Goal: Task Accomplishment & Management: Manage account settings

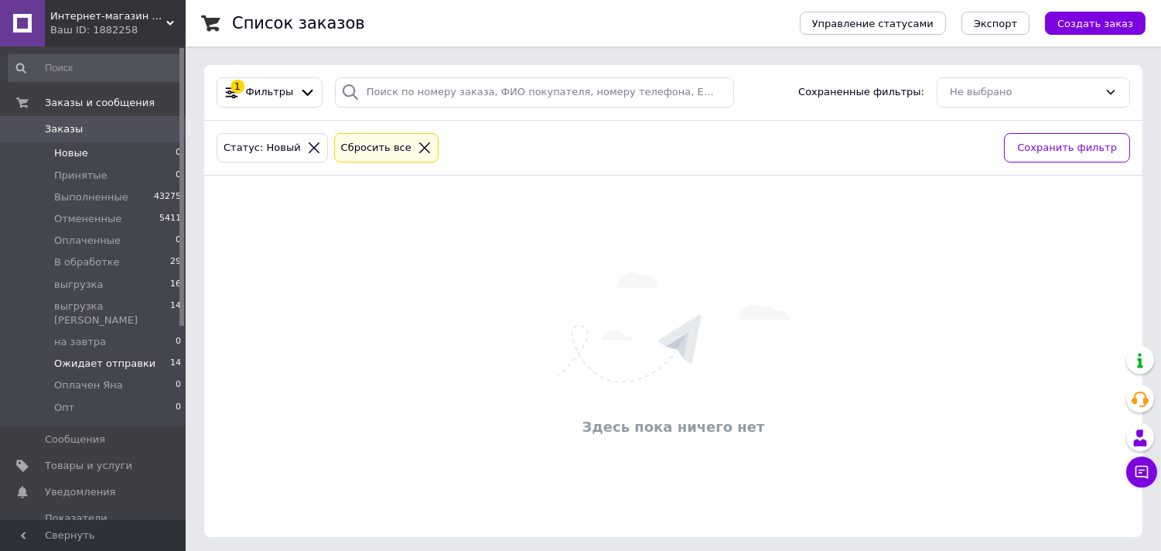
click at [125, 357] on span "Ожидает отправки" at bounding box center [104, 364] width 101 height 14
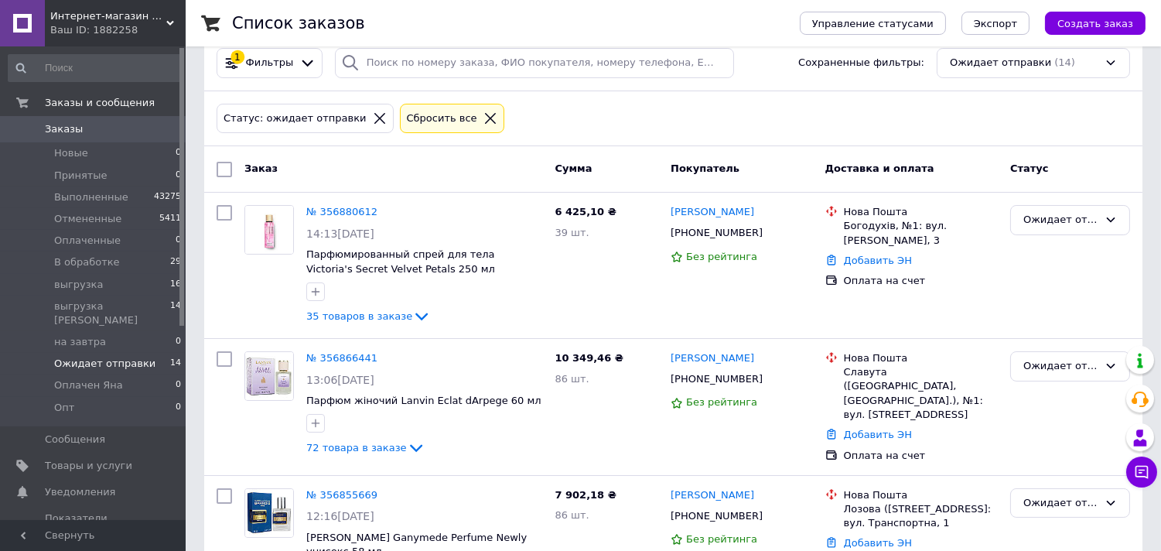
scroll to position [13, 0]
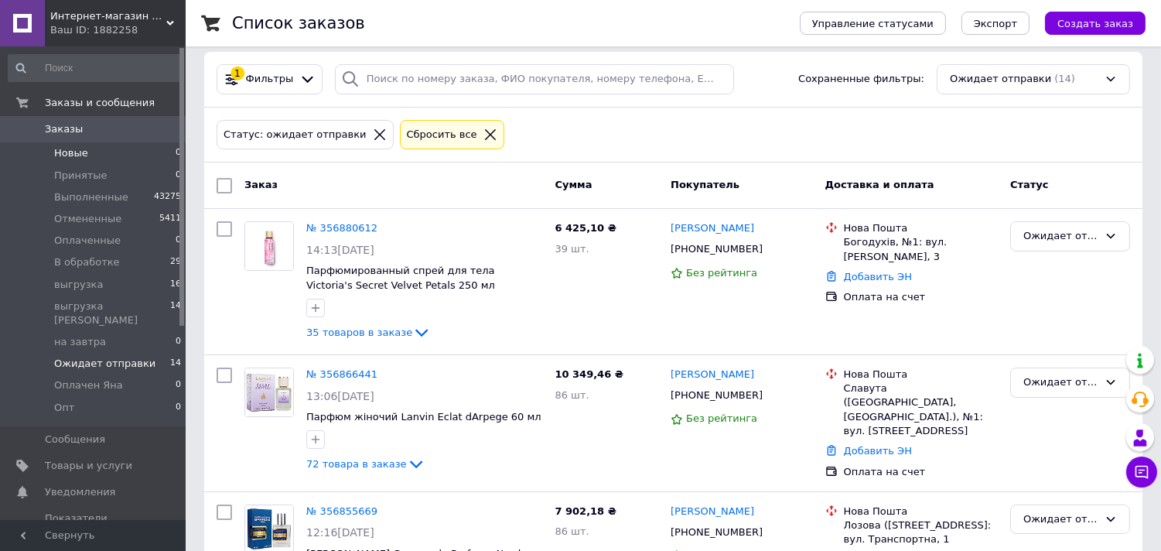
click at [60, 152] on span "Новые" at bounding box center [71, 153] width 34 height 14
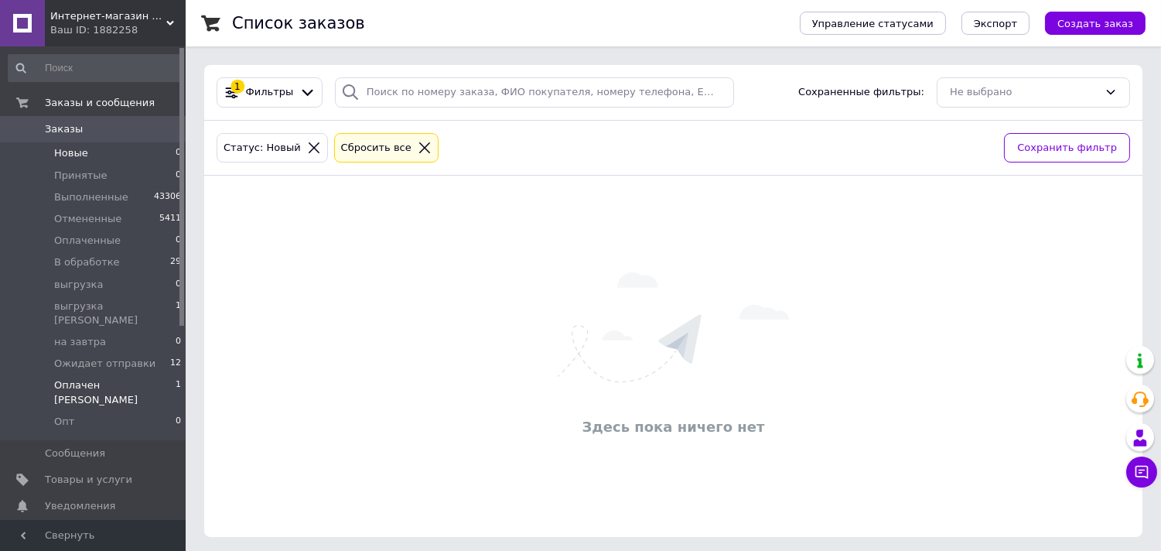
click at [111, 378] on span "Оплачен [PERSON_NAME]" at bounding box center [114, 392] width 121 height 28
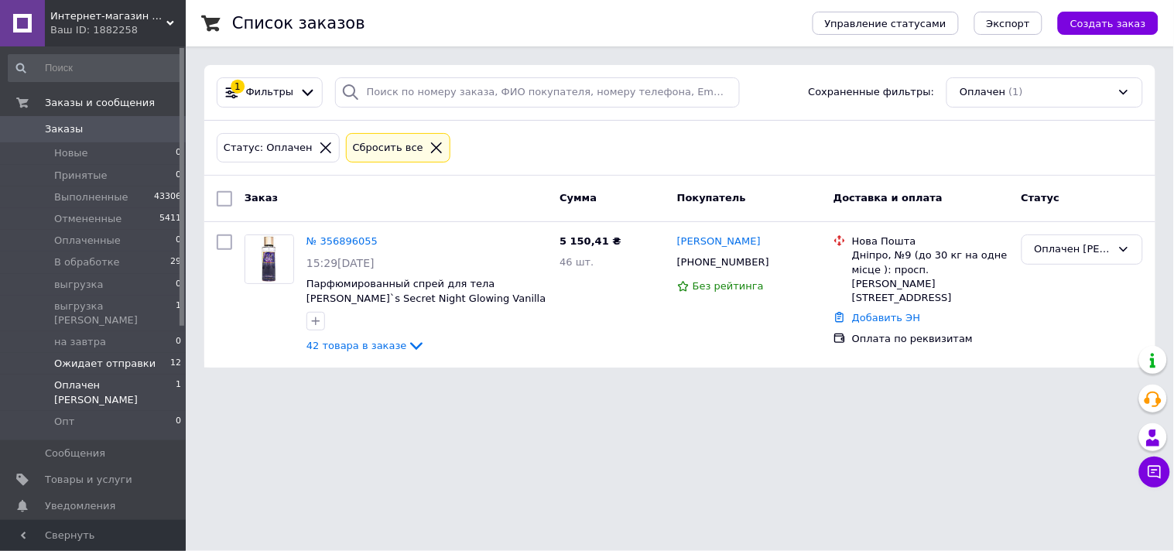
click at [94, 357] on span "Ожидает отправки" at bounding box center [104, 364] width 101 height 14
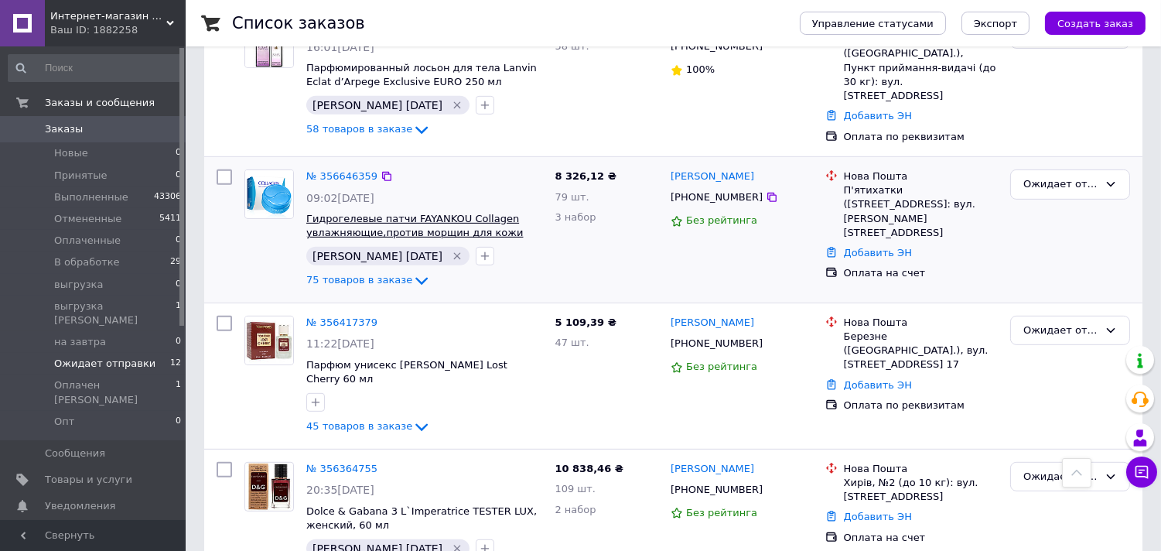
scroll to position [1356, 0]
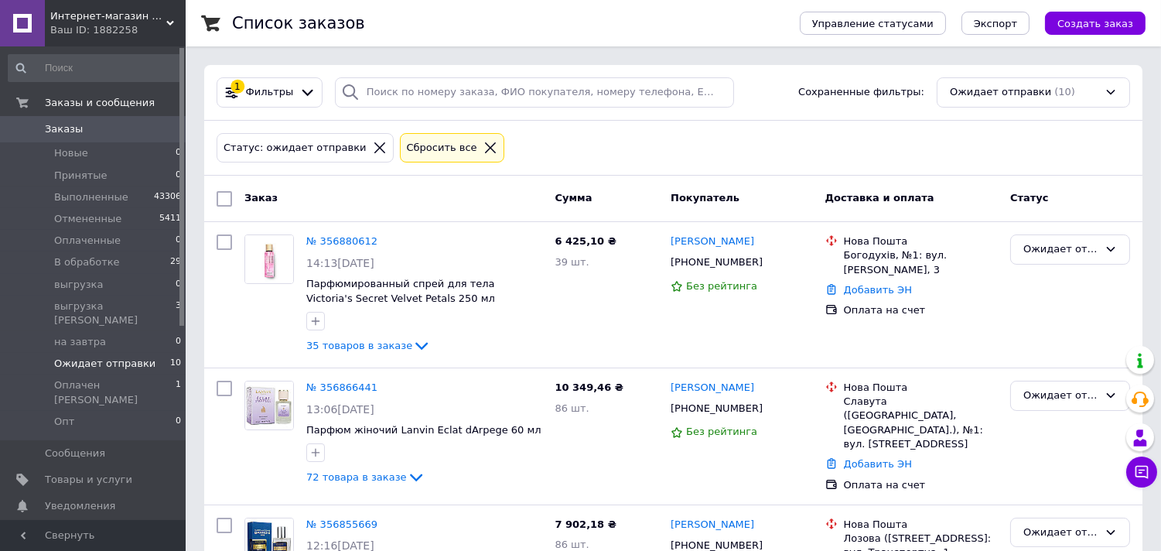
click at [73, 357] on span "Ожидает отправки" at bounding box center [104, 364] width 101 height 14
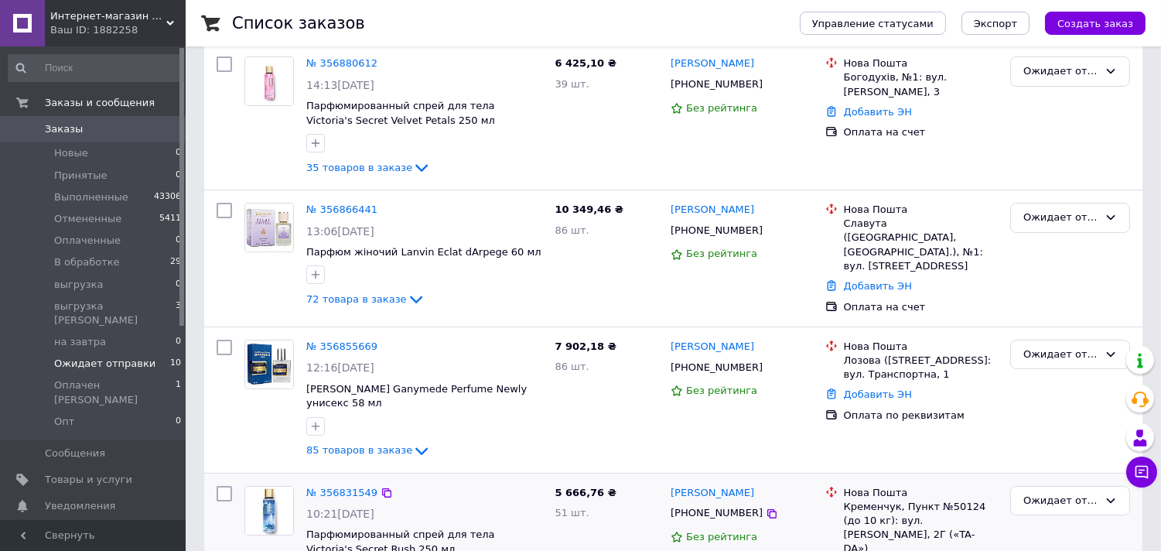
scroll to position [429, 0]
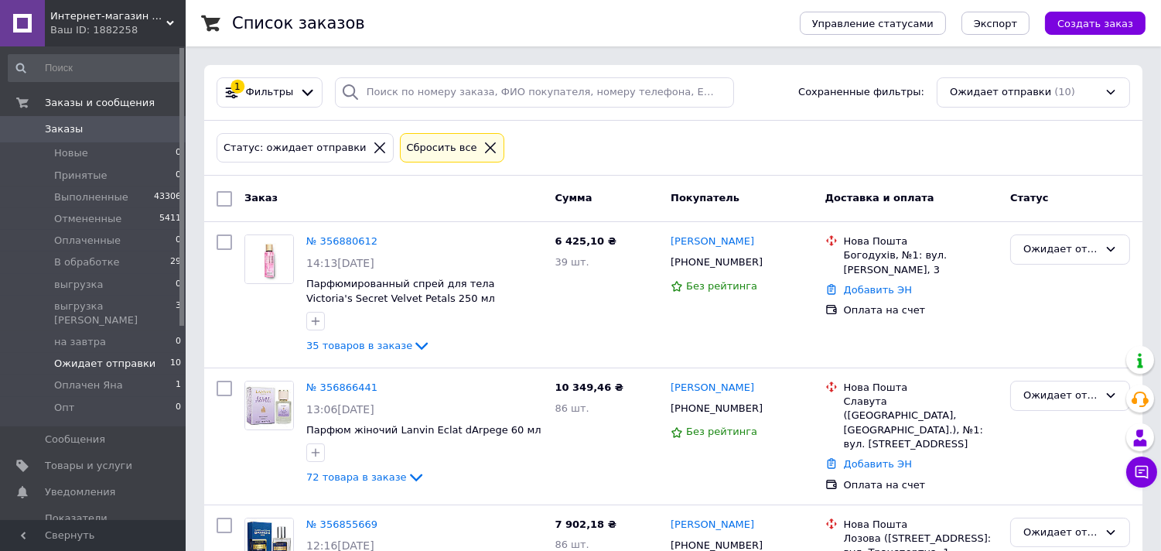
click at [79, 357] on span "Ожидает отправки" at bounding box center [104, 364] width 101 height 14
click at [125, 357] on span "Ожидает отправки" at bounding box center [104, 364] width 101 height 14
click at [323, 236] on link "№ 356880612" at bounding box center [341, 241] width 71 height 12
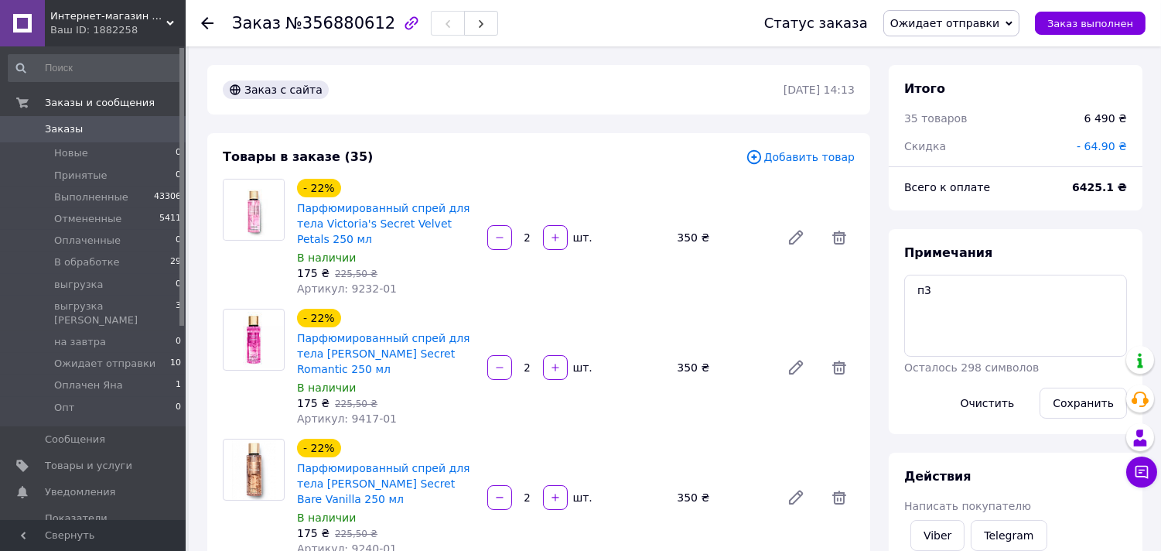
click at [205, 26] on icon at bounding box center [207, 23] width 12 height 12
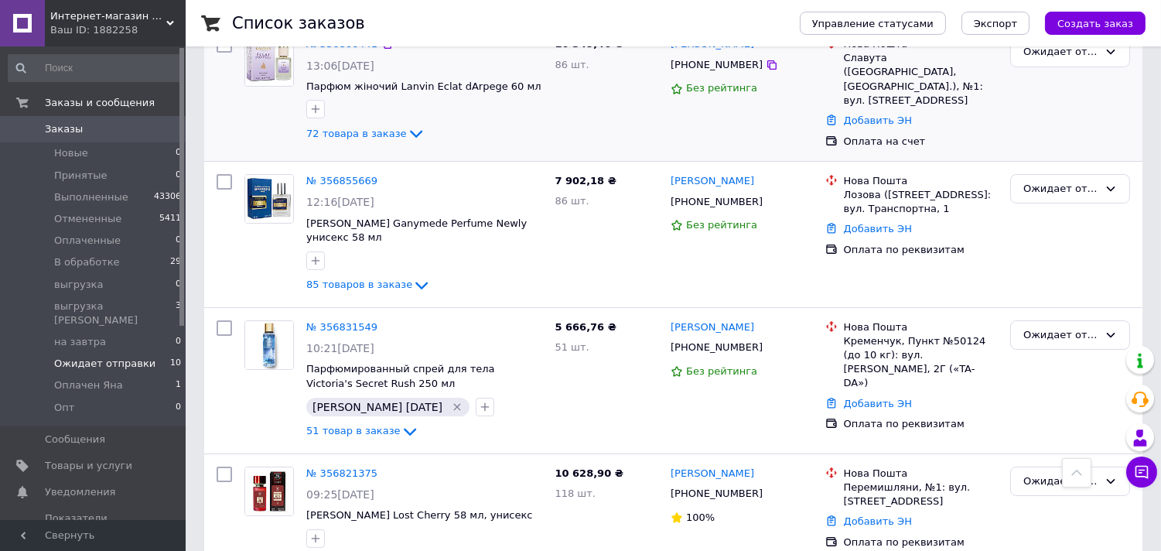
scroll to position [429, 0]
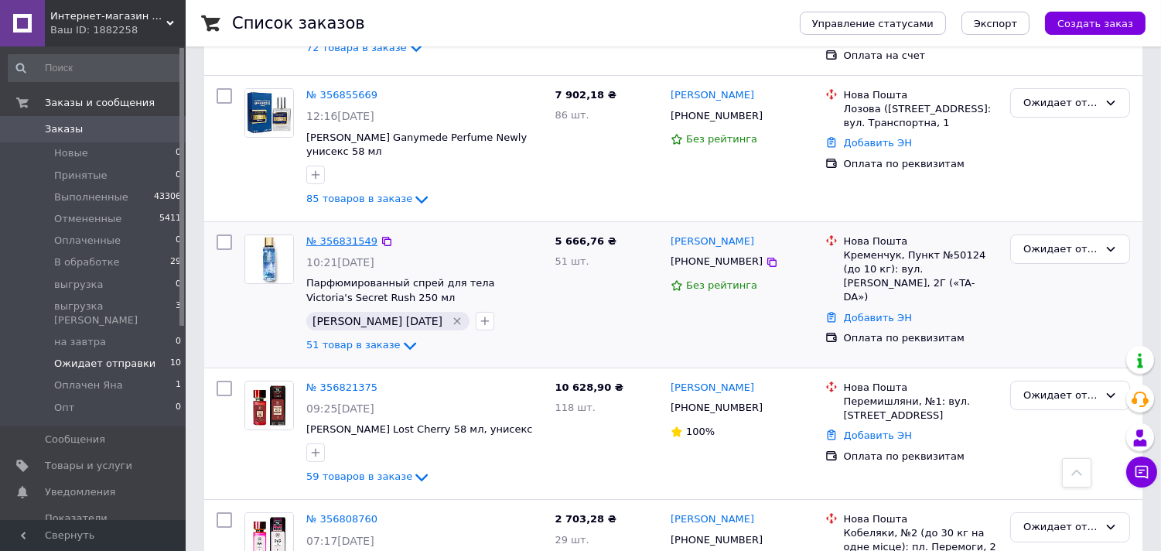
click at [335, 241] on link "№ 356831549" at bounding box center [341, 241] width 71 height 12
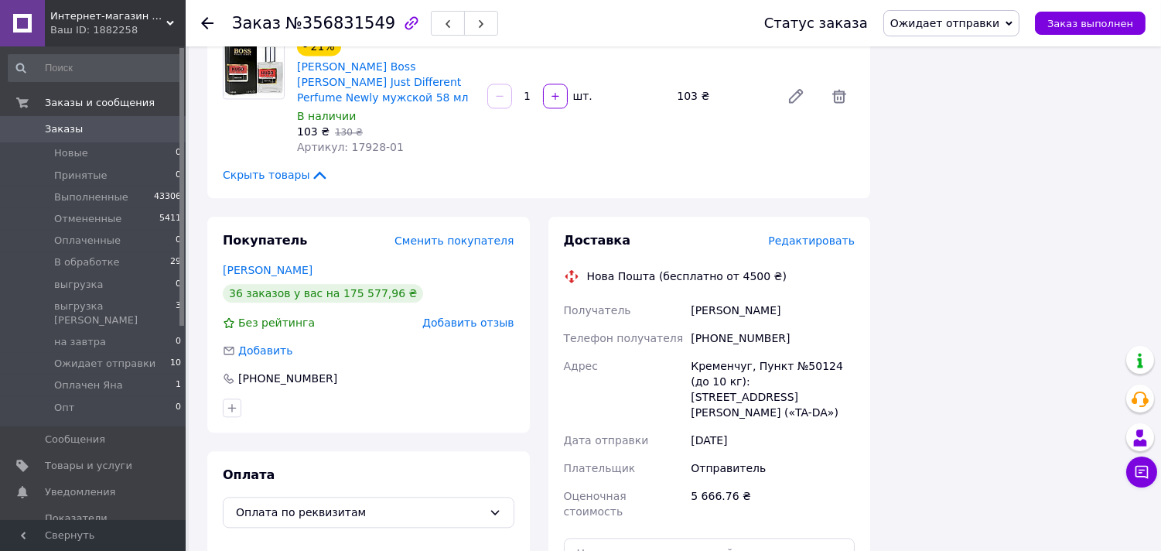
scroll to position [6519, 0]
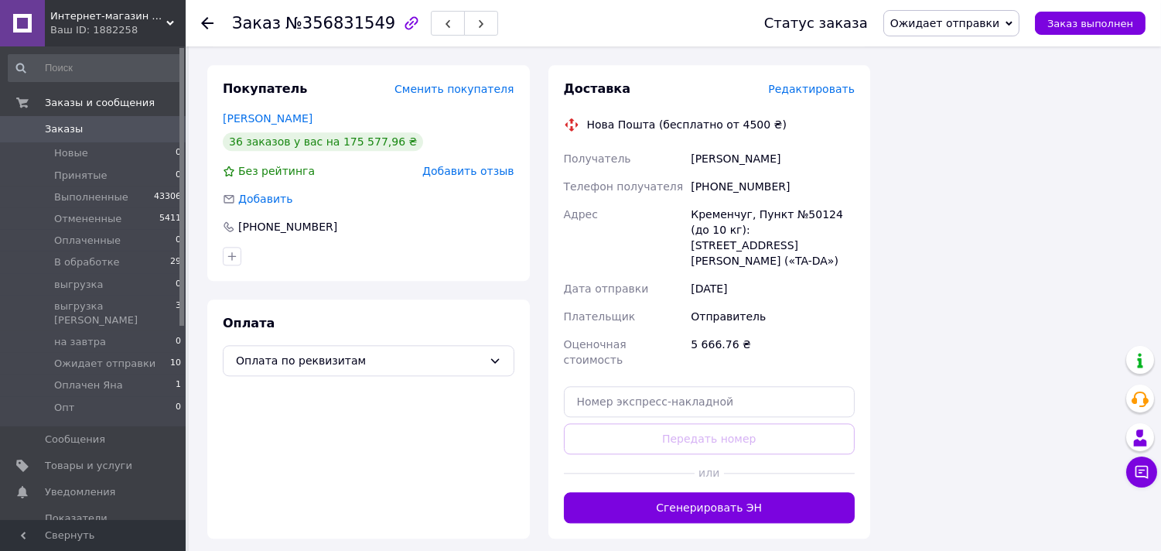
click at [203, 18] on icon at bounding box center [207, 23] width 12 height 12
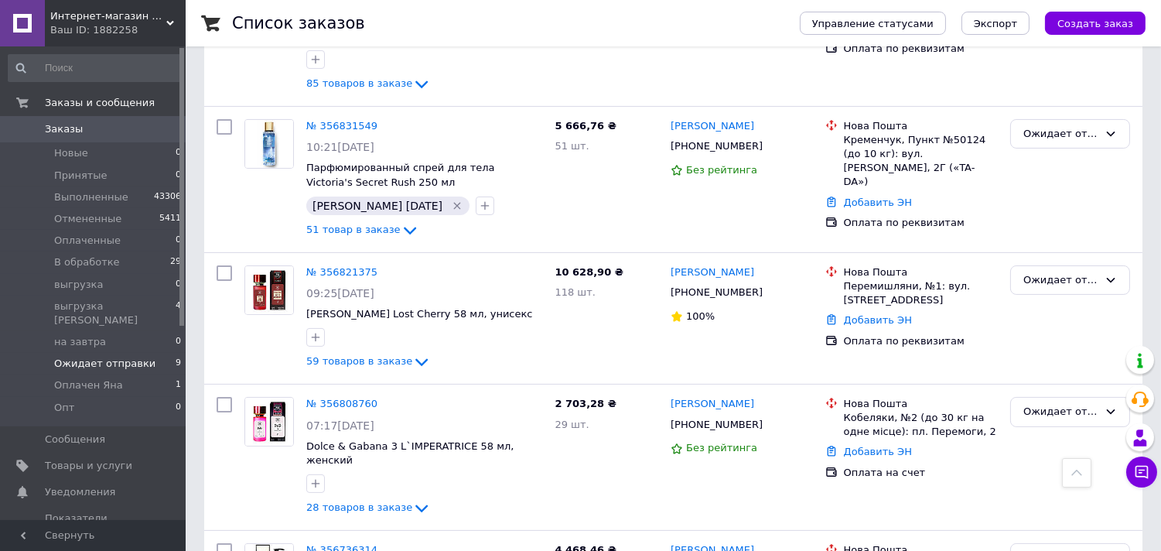
scroll to position [516, 0]
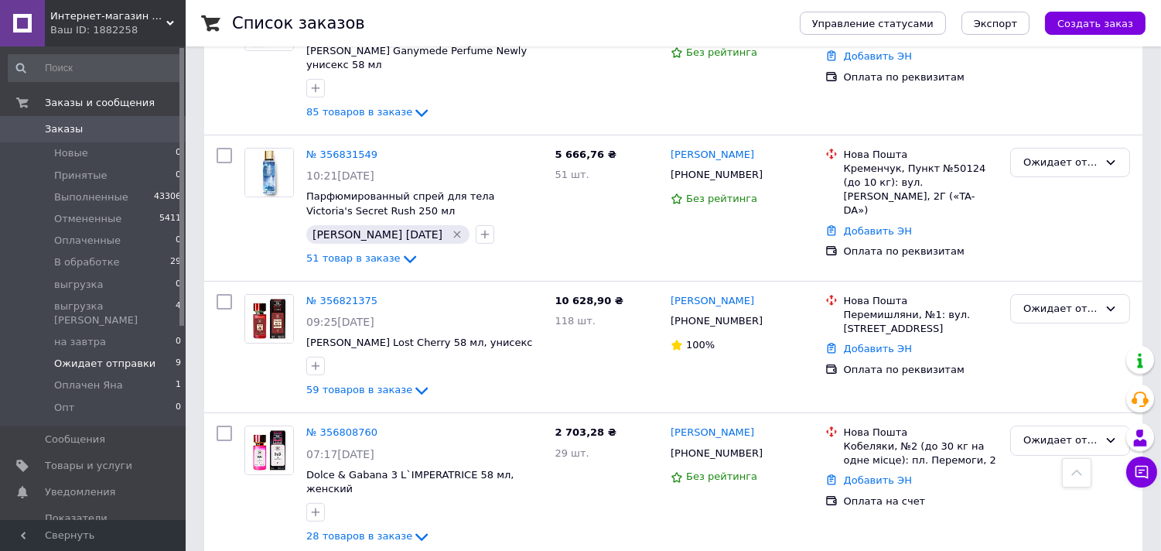
click at [90, 357] on span "Ожидает отправки" at bounding box center [104, 364] width 101 height 14
click at [88, 357] on span "Ожидает отправки" at bounding box center [104, 364] width 101 height 14
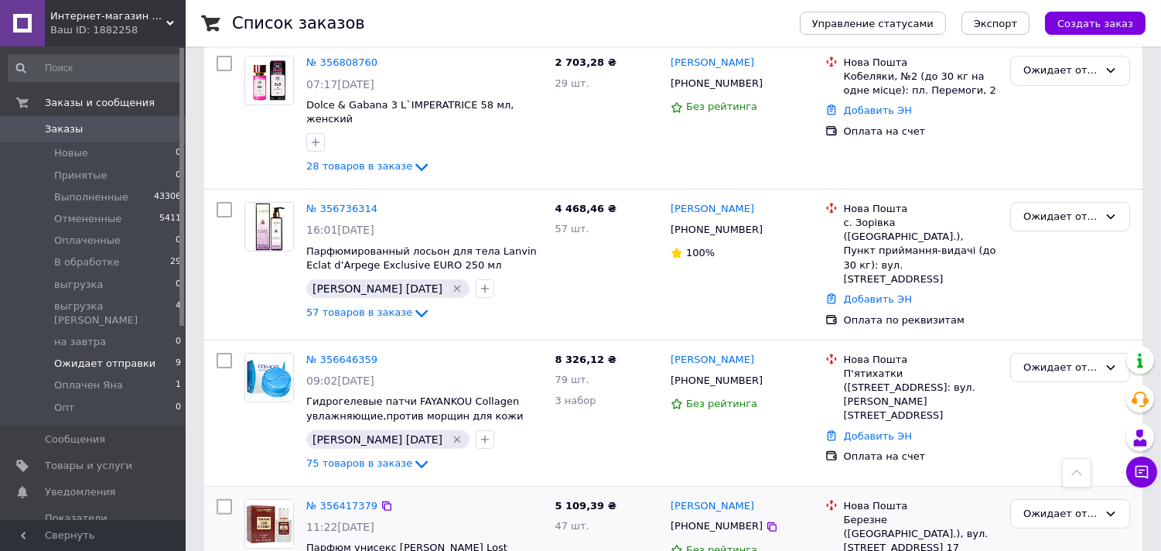
scroll to position [860, 0]
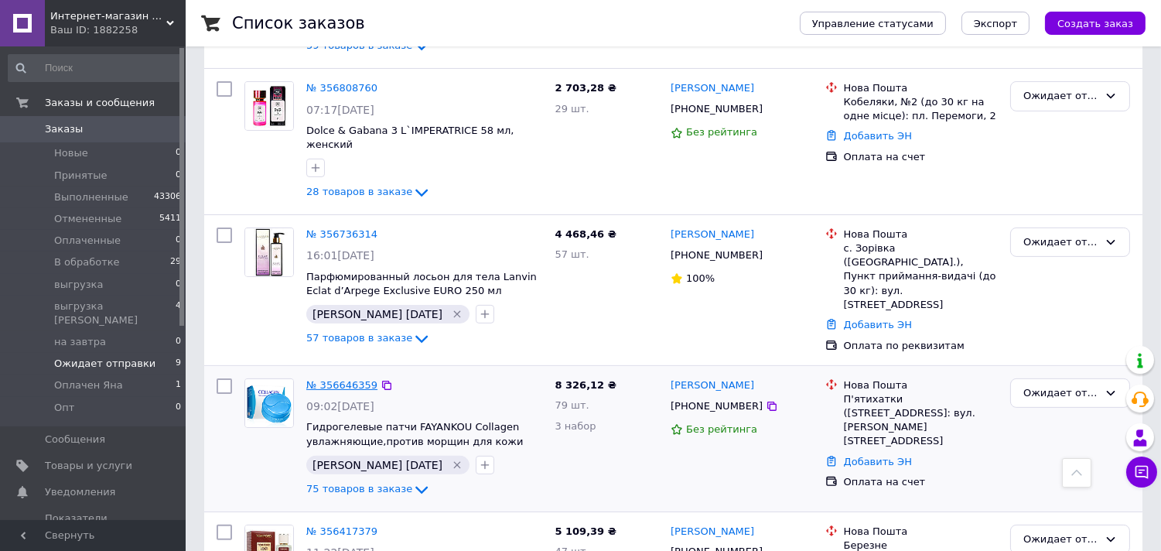
click at [343, 379] on link "№ 356646359" at bounding box center [341, 385] width 71 height 12
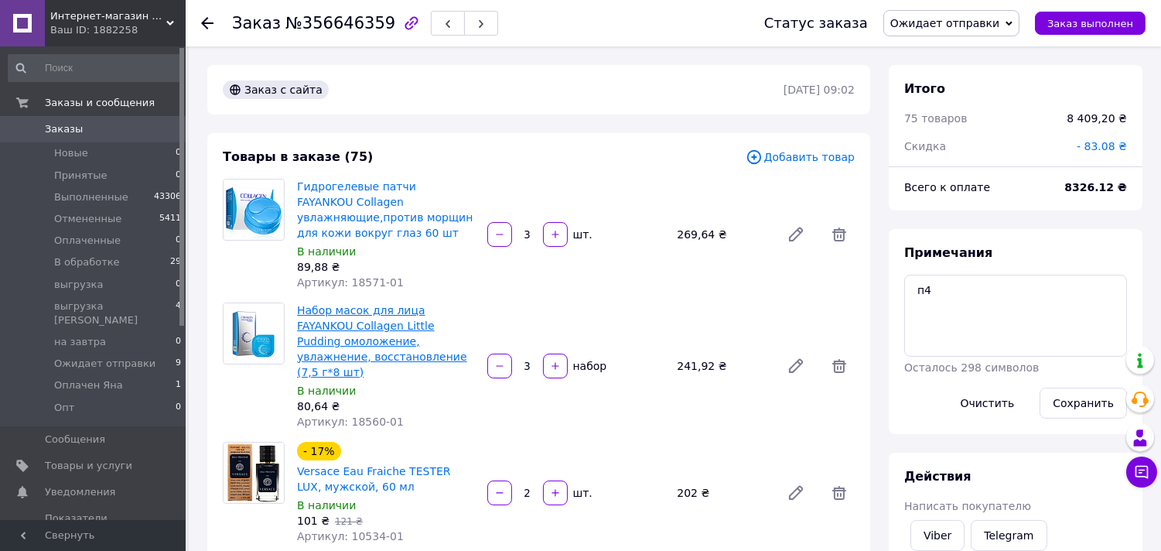
scroll to position [172, 0]
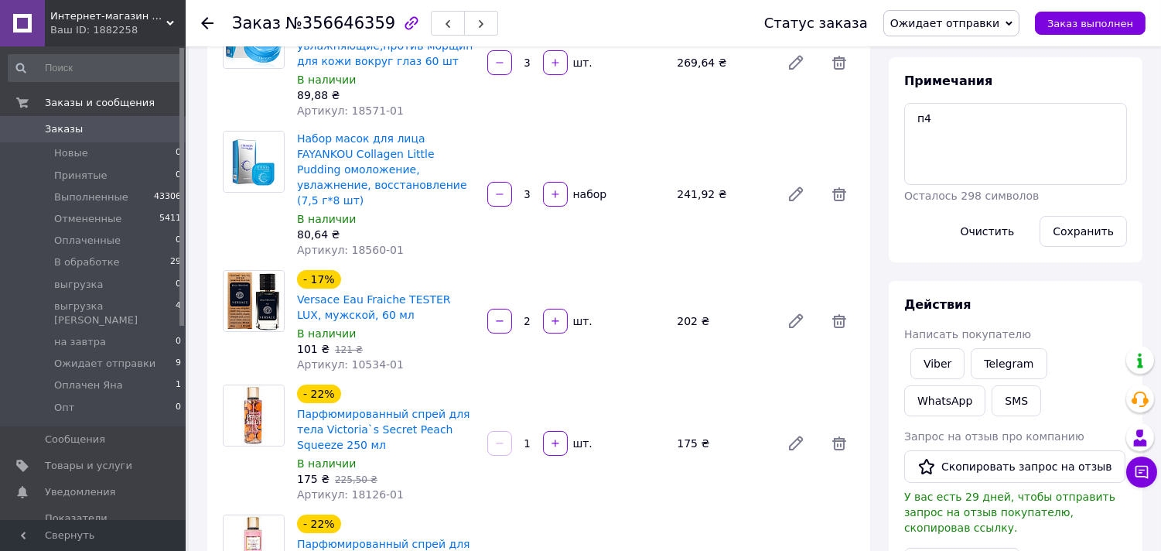
click at [214, 26] on div at bounding box center [216, 23] width 31 height 46
click at [209, 25] on icon at bounding box center [207, 23] width 12 height 12
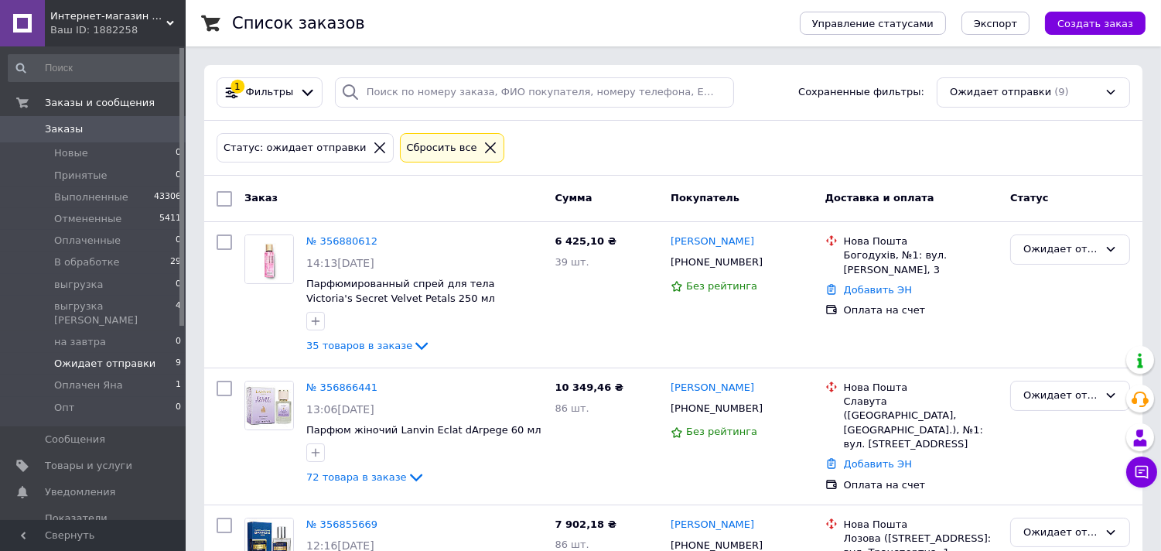
click at [128, 357] on span "Ожидает отправки" at bounding box center [104, 364] width 101 height 14
click at [120, 357] on span "Ожидает отправки" at bounding box center [104, 364] width 101 height 14
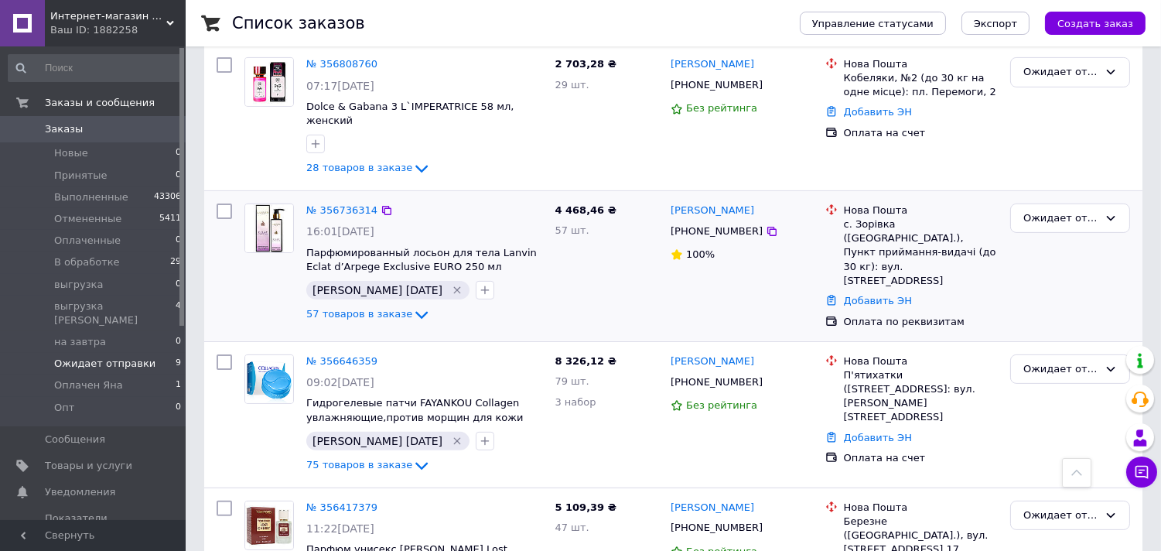
scroll to position [946, 0]
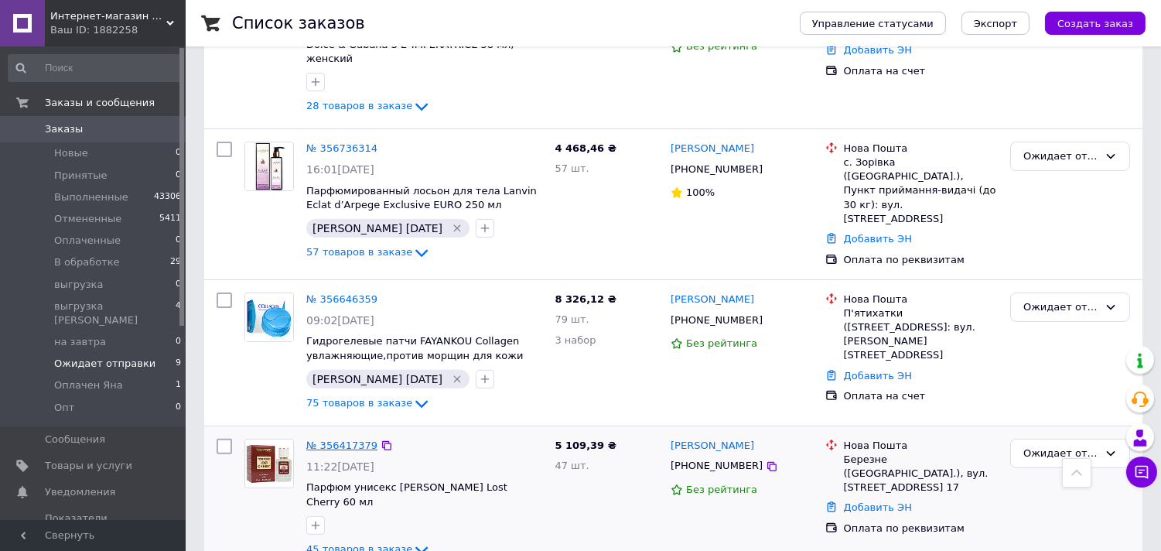
click at [343, 439] on link "№ 356417379" at bounding box center [341, 445] width 71 height 12
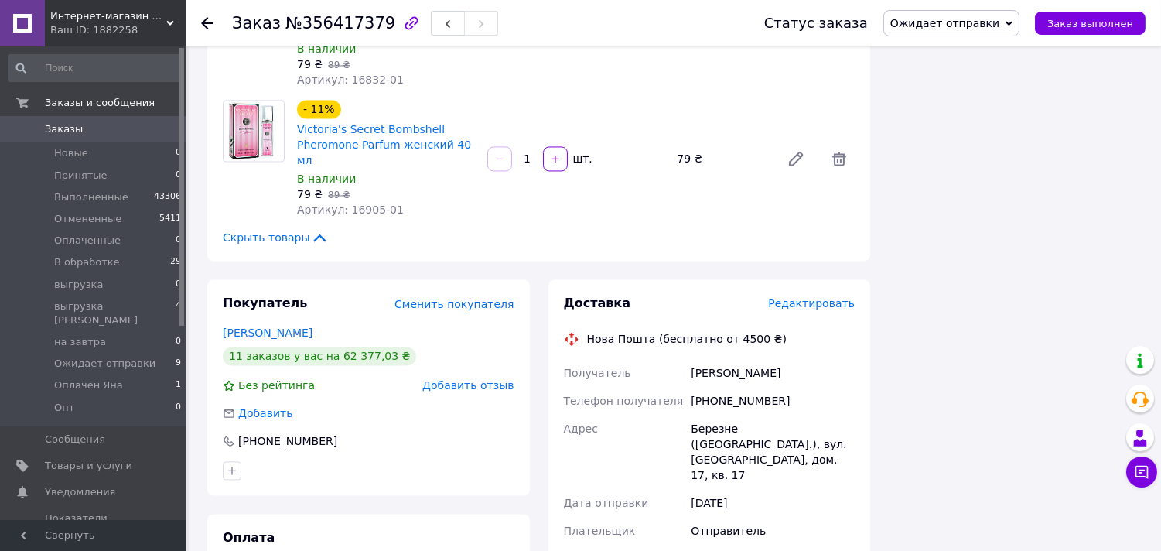
scroll to position [5681, 0]
click at [200, 17] on div "Заказ №356417379 Статус заказа Ожидает отправки Принят Выполнен Отменен Оплачен…" at bounding box center [674, 23] width 976 height 46
click at [201, 19] on icon at bounding box center [207, 23] width 12 height 12
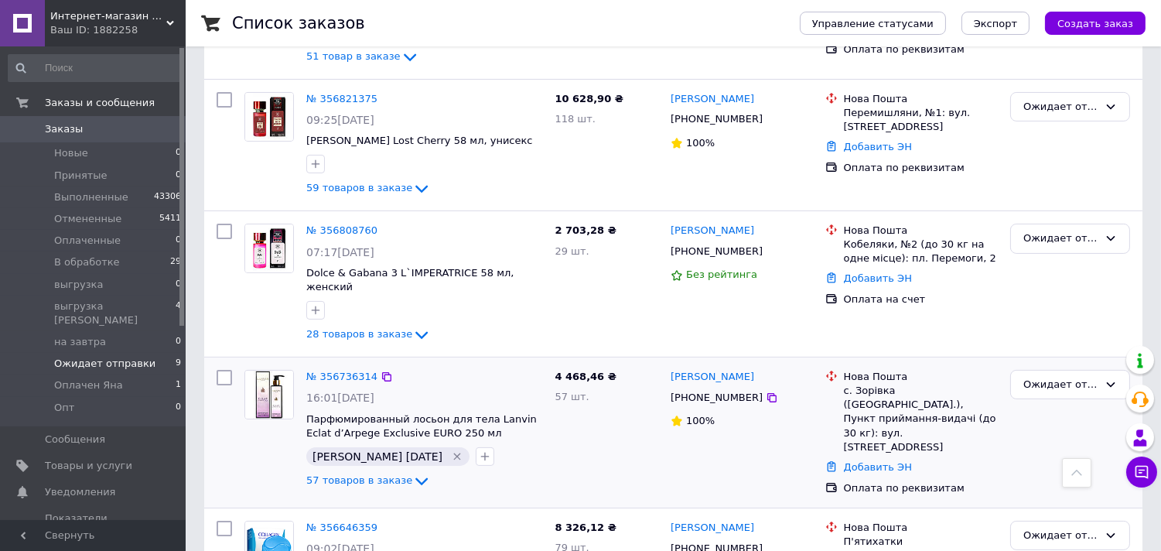
scroll to position [689, 0]
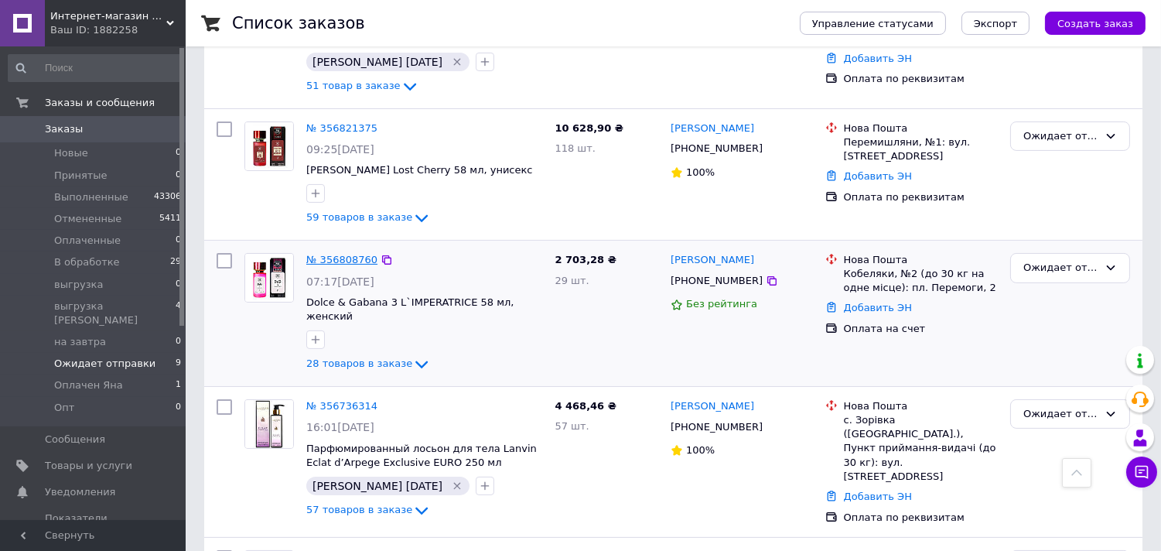
click at [341, 254] on link "№ 356808760" at bounding box center [341, 260] width 71 height 12
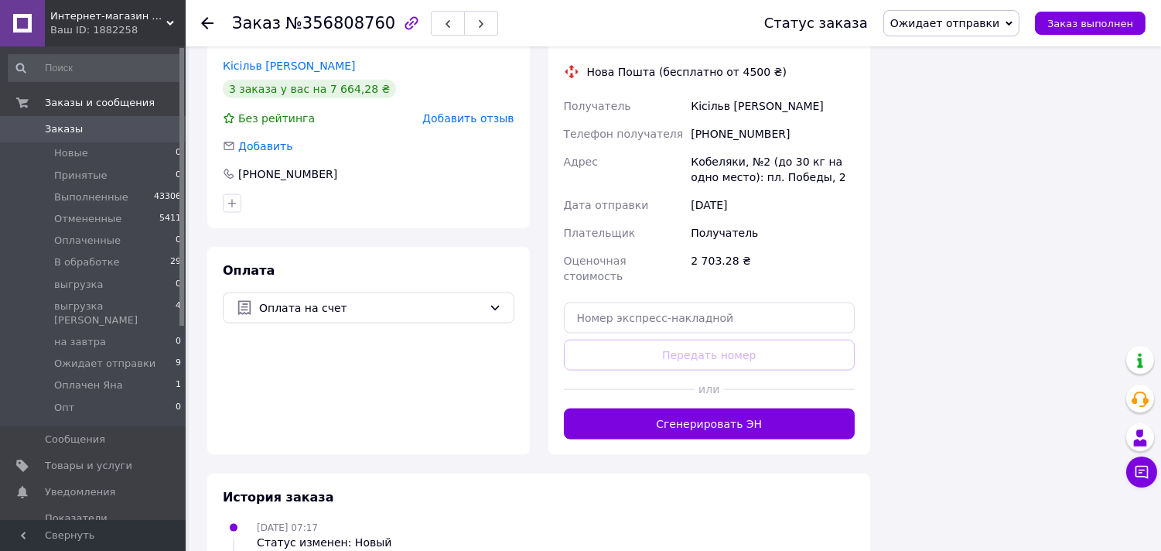
scroll to position [3635, 0]
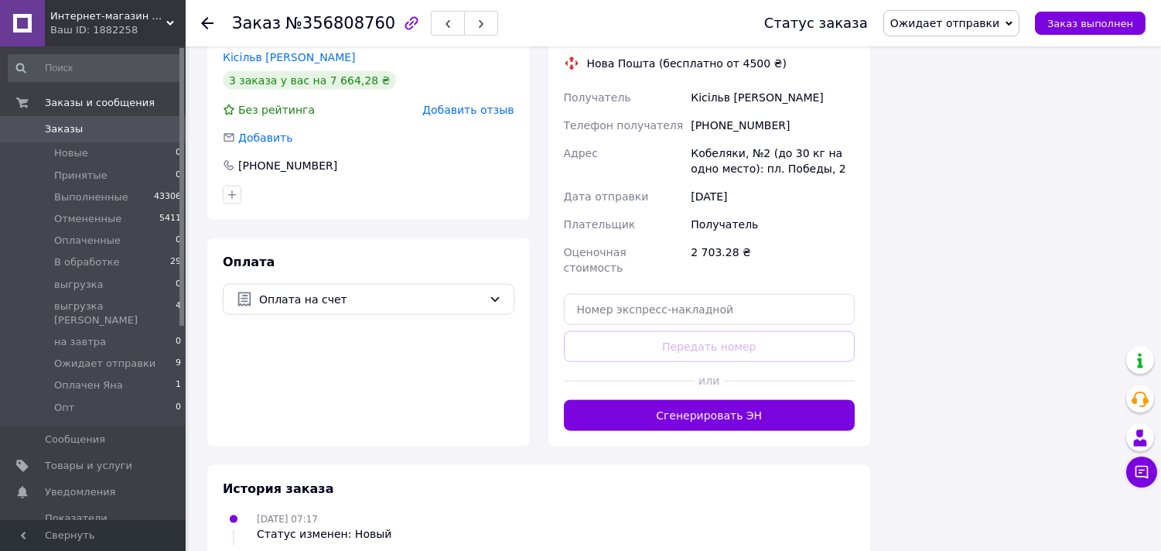
click at [207, 19] on icon at bounding box center [207, 23] width 12 height 12
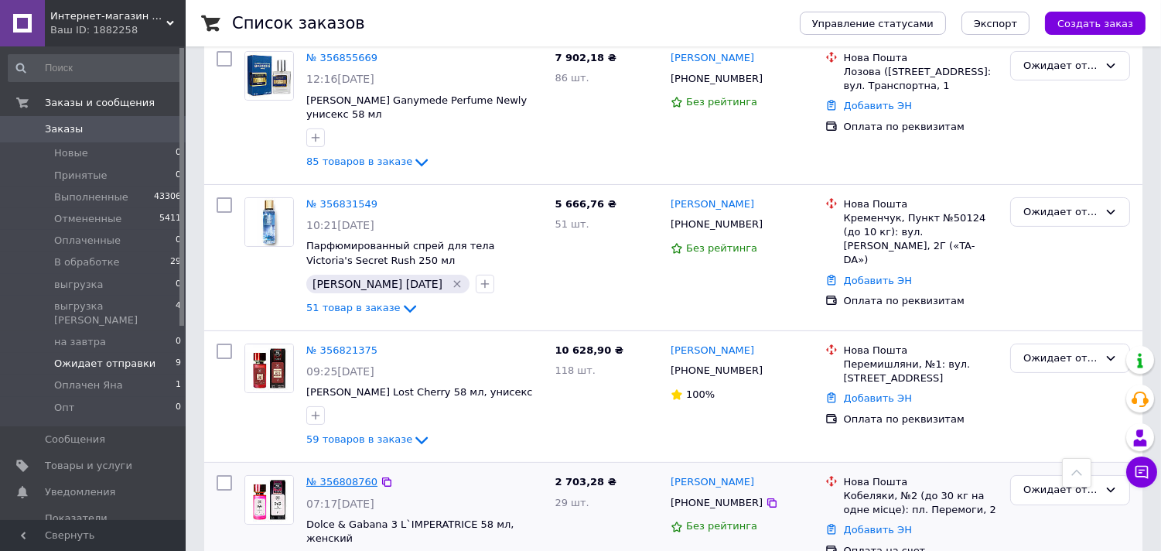
scroll to position [430, 0]
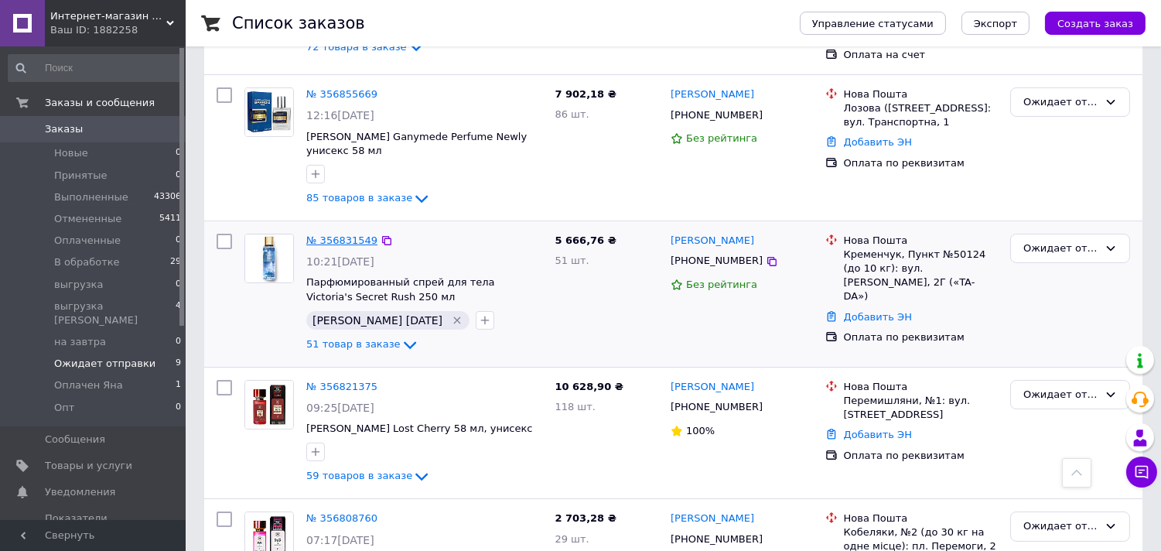
click at [337, 235] on link "№ 356831549" at bounding box center [341, 240] width 71 height 12
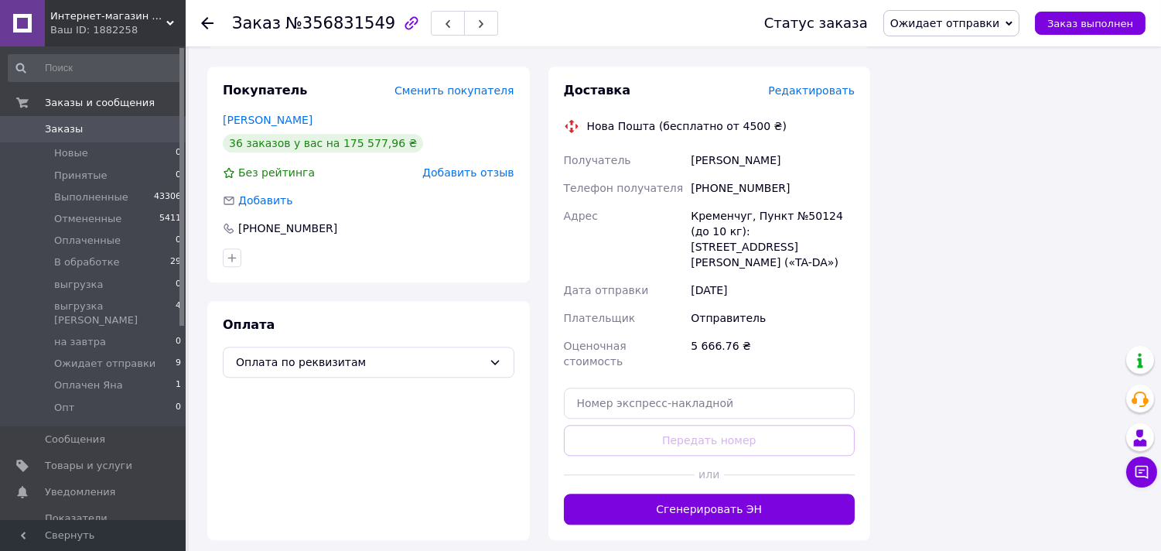
scroll to position [6519, 0]
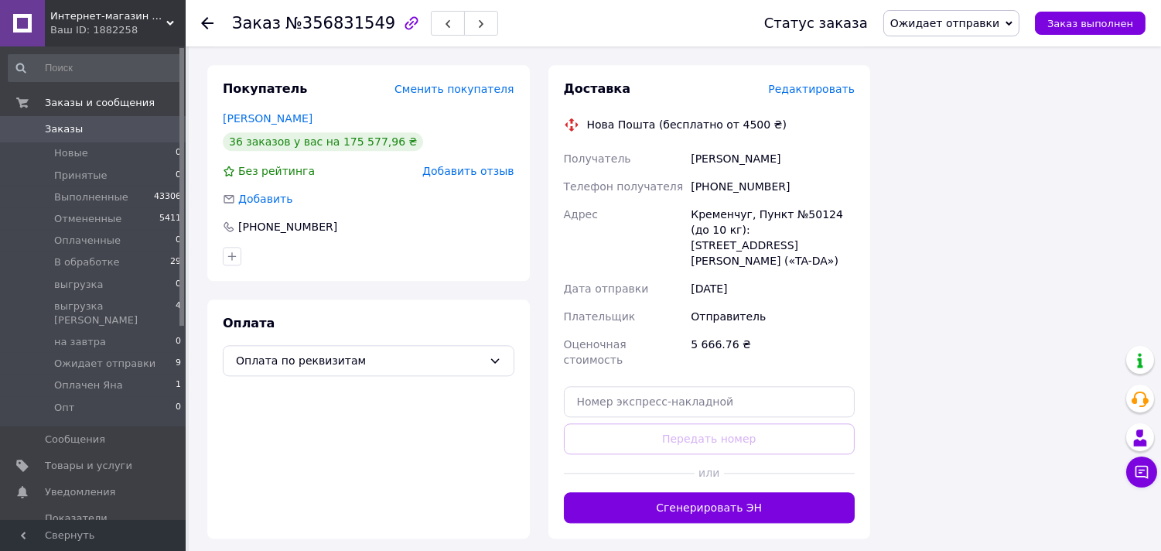
click at [205, 31] on div at bounding box center [216, 23] width 31 height 46
click at [207, 23] on use at bounding box center [207, 23] width 12 height 12
